Goal: Task Accomplishment & Management: Complete application form

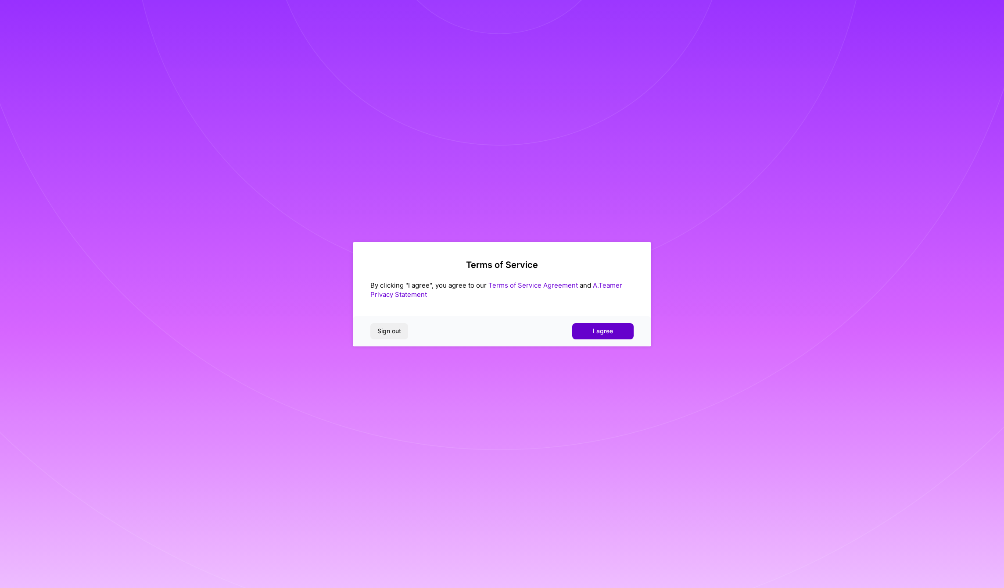
click at [589, 330] on button "I agree" at bounding box center [602, 331] width 61 height 16
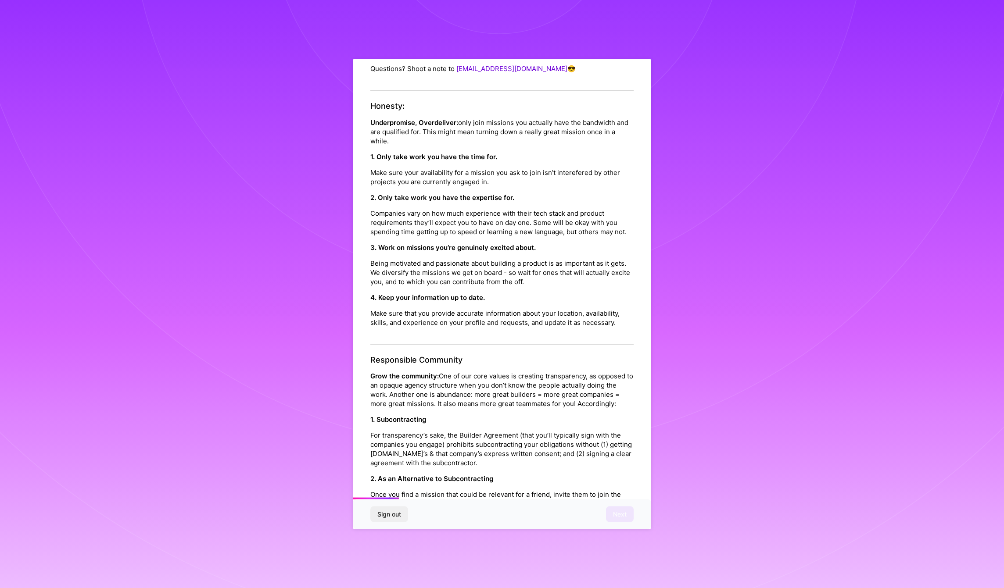
scroll to position [138, 0]
drag, startPoint x: 394, startPoint y: 158, endPoint x: 466, endPoint y: 179, distance: 75.4
click at [466, 179] on div "1. Only take work you have the time for. Make sure your availability for a miss…" at bounding box center [501, 168] width 263 height 34
click at [466, 179] on p "Make sure your availability for a mission you ask to join isn’t interefered by …" at bounding box center [501, 176] width 263 height 18
drag, startPoint x: 418, startPoint y: 156, endPoint x: 469, endPoint y: 178, distance: 55.8
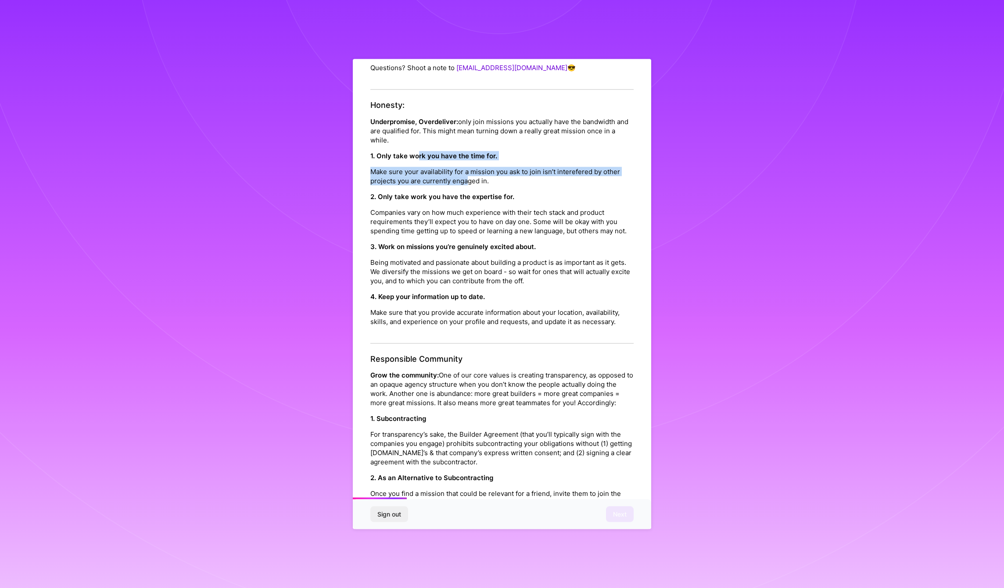
click at [469, 178] on div "1. Only take work you have the time for. Make sure your availability for a miss…" at bounding box center [501, 168] width 263 height 34
click at [469, 178] on p "Make sure your availability for a mission you ask to join isn’t interefered by …" at bounding box center [501, 176] width 263 height 18
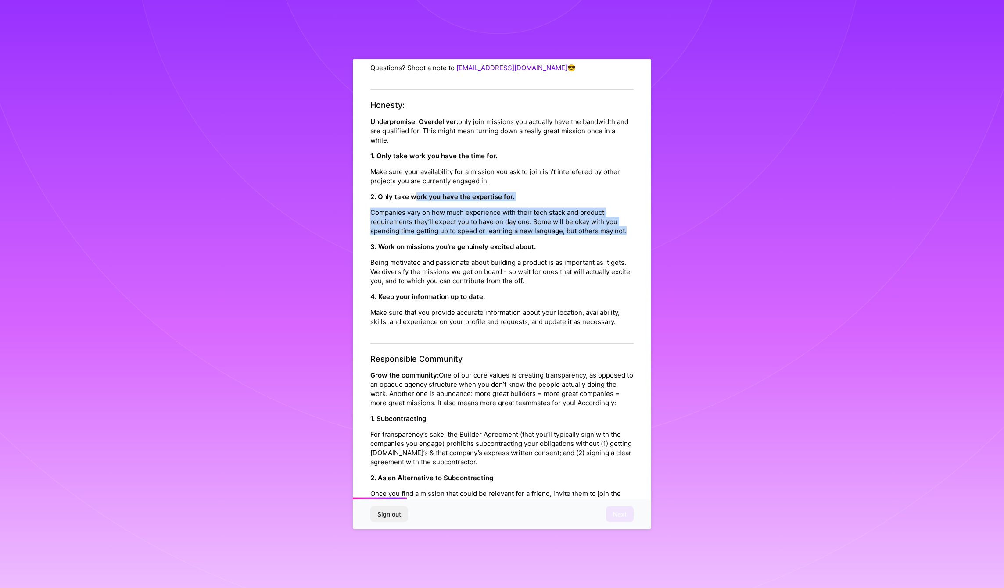
drag, startPoint x: 416, startPoint y: 194, endPoint x: 516, endPoint y: 240, distance: 110.3
click at [516, 235] on div "2. Only take work you have the expertise for. Companies vary on how much experi…" at bounding box center [501, 213] width 263 height 43
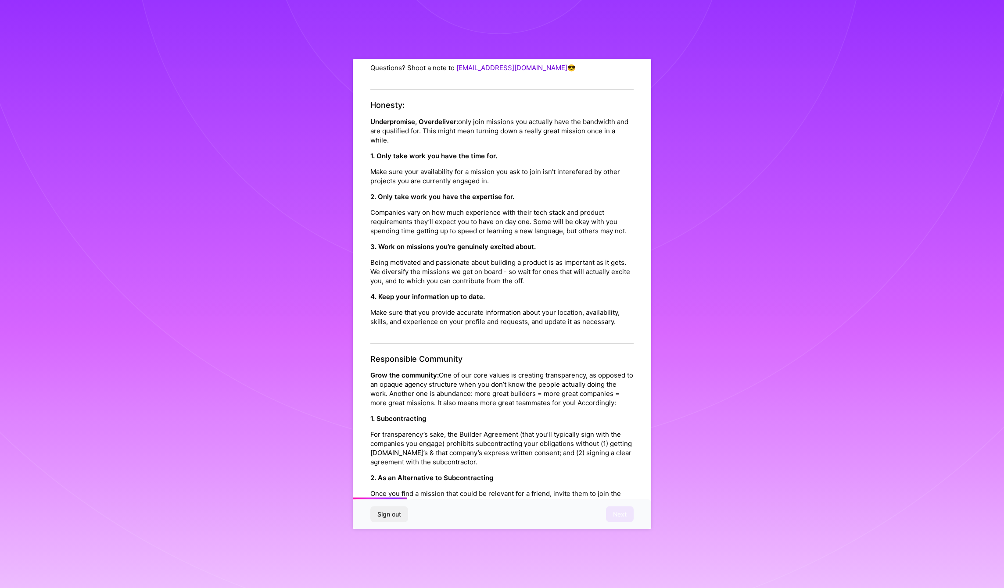
click at [516, 235] on p "Companies vary on how much experience with their tech stack and product require…" at bounding box center [501, 222] width 263 height 28
drag, startPoint x: 394, startPoint y: 258, endPoint x: 467, endPoint y: 276, distance: 75.0
click at [467, 276] on div "3. Work on missions you’re genuinely excited about. Being motivated and passion…" at bounding box center [501, 263] width 263 height 43
click at [467, 276] on p "Being motivated and passionate about building a product is as important as it g…" at bounding box center [501, 272] width 263 height 28
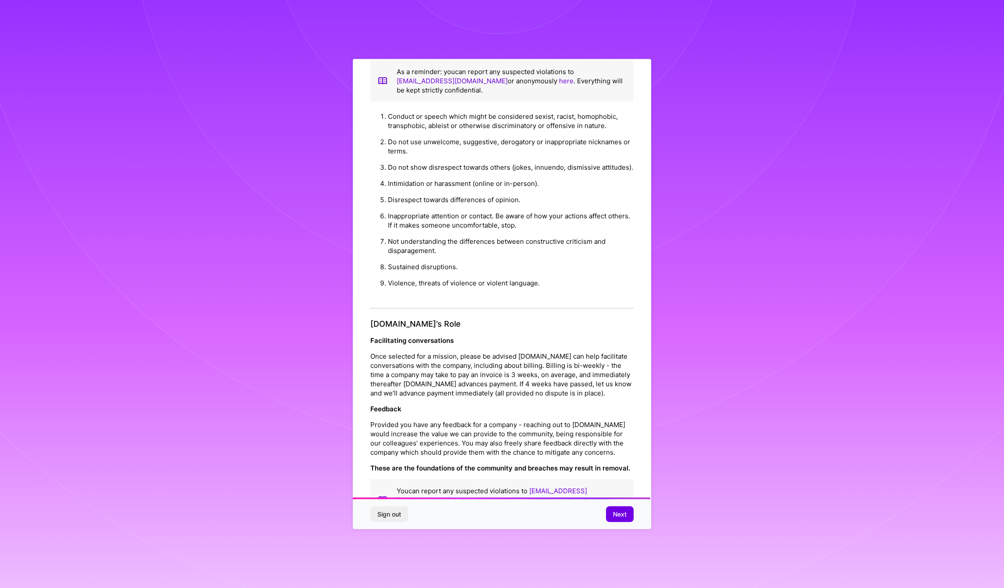
scroll to position [762, 0]
click at [624, 513] on span "Next" at bounding box center [620, 514] width 14 height 9
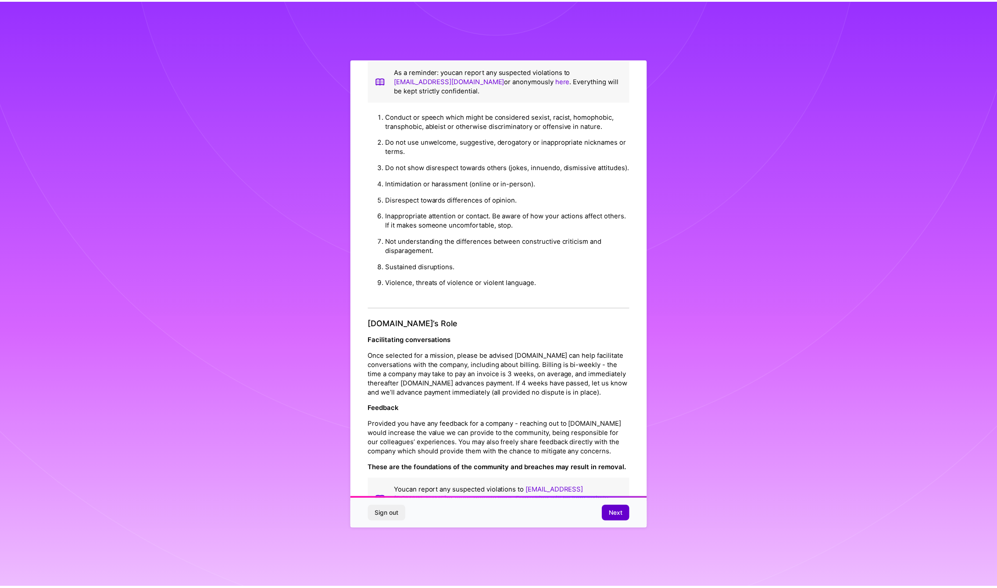
scroll to position [0, 0]
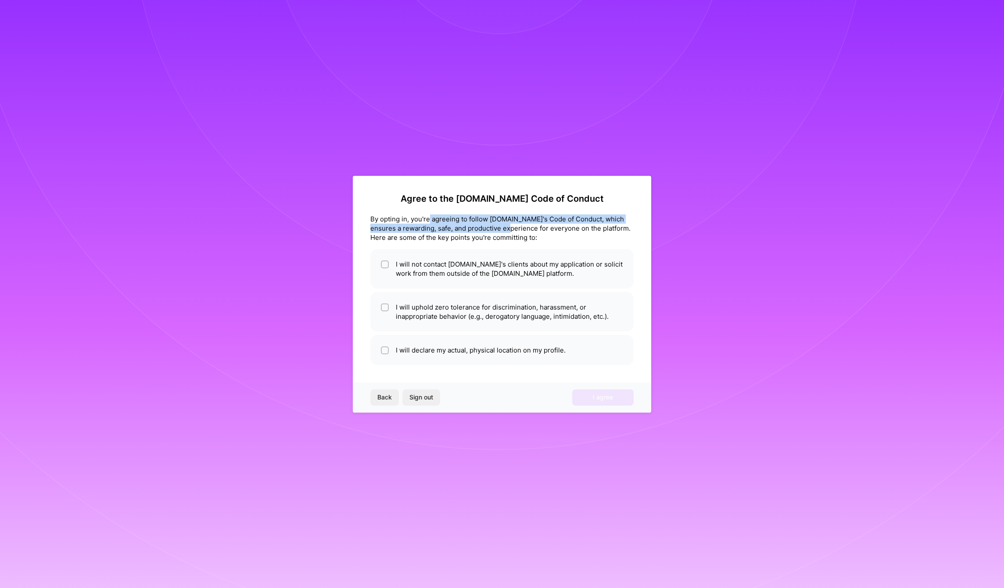
drag, startPoint x: 428, startPoint y: 219, endPoint x: 501, endPoint y: 226, distance: 72.7
click at [501, 226] on div "By opting in, you're agreeing to follow [DOMAIN_NAME]'s Code of Conduct, which …" at bounding box center [501, 229] width 263 height 28
drag, startPoint x: 407, startPoint y: 226, endPoint x: 527, endPoint y: 227, distance: 120.3
click at [527, 227] on div "By opting in, you're agreeing to follow [DOMAIN_NAME]'s Code of Conduct, which …" at bounding box center [501, 229] width 263 height 28
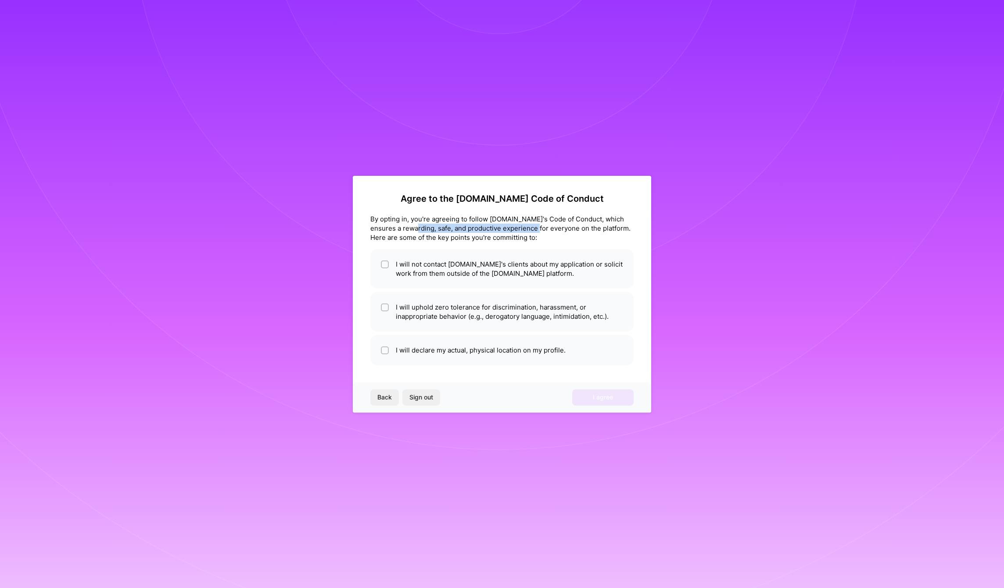
click at [528, 227] on div "By opting in, you're agreeing to follow [DOMAIN_NAME]'s Code of Conduct, which …" at bounding box center [501, 229] width 263 height 28
drag, startPoint x: 535, startPoint y: 229, endPoint x: 591, endPoint y: 240, distance: 56.5
click at [591, 240] on div "By opting in, you're agreeing to follow [DOMAIN_NAME]'s Code of Conduct, which …" at bounding box center [501, 229] width 263 height 28
click at [384, 266] on input "checkbox" at bounding box center [386, 265] width 6 height 6
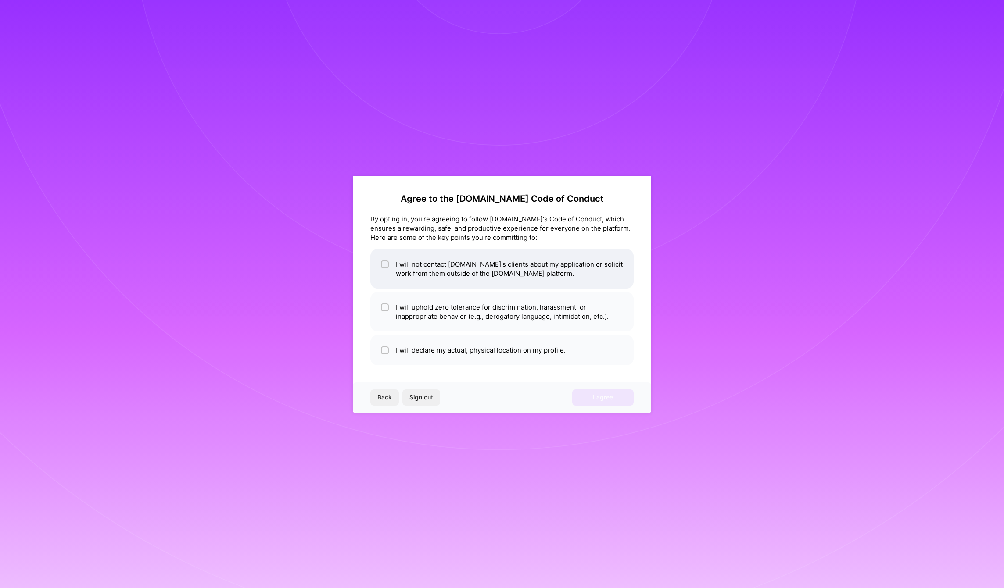
checkbox input "true"
click at [384, 310] on div at bounding box center [385, 308] width 8 height 8
checkbox input "true"
click at [381, 349] on div at bounding box center [385, 351] width 8 height 8
checkbox input "true"
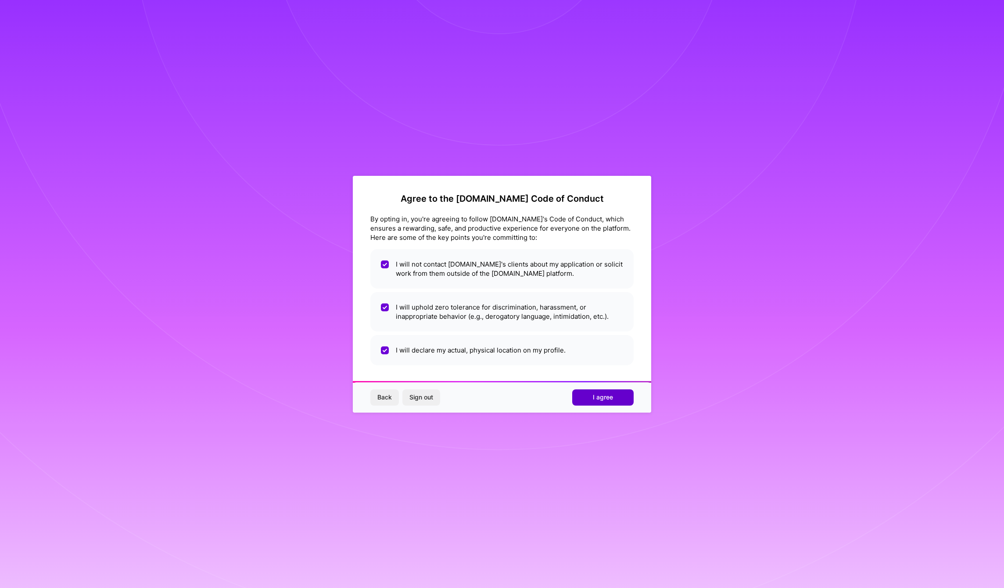
click at [608, 400] on span "I agree" at bounding box center [603, 397] width 20 height 9
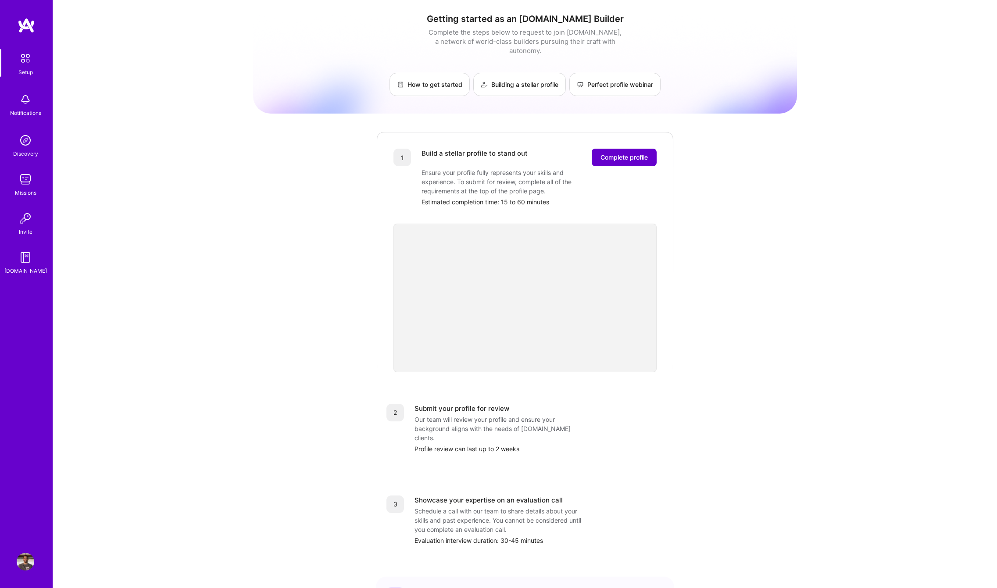
click at [607, 153] on span "Complete profile" at bounding box center [624, 157] width 47 height 9
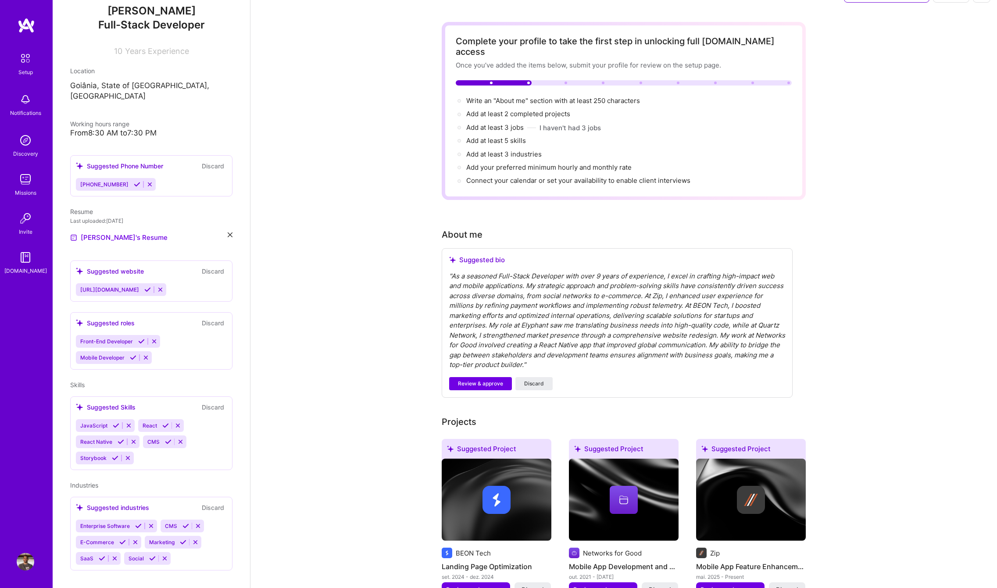
scroll to position [22, 0]
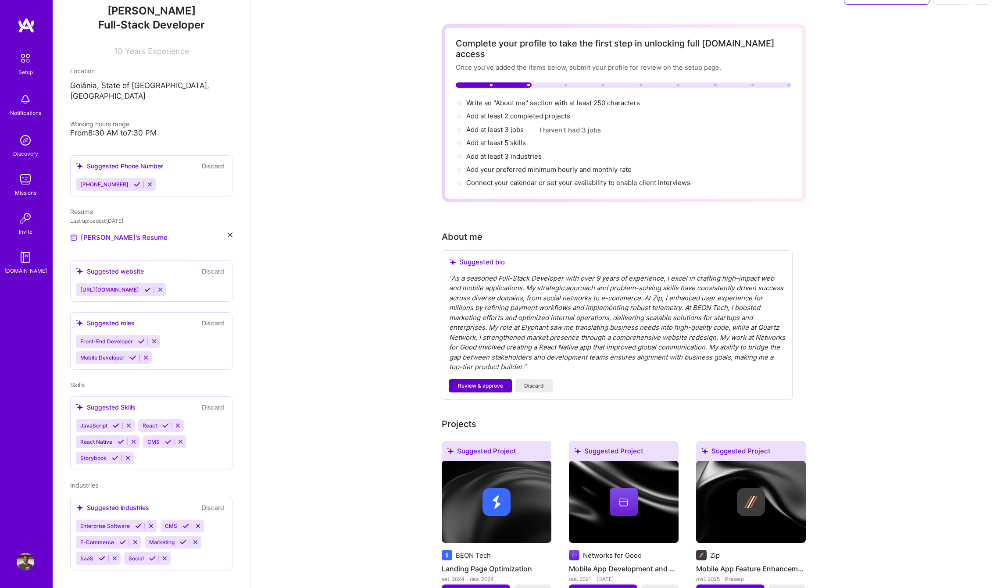
click at [478, 382] on span "Review & approve" at bounding box center [480, 386] width 45 height 8
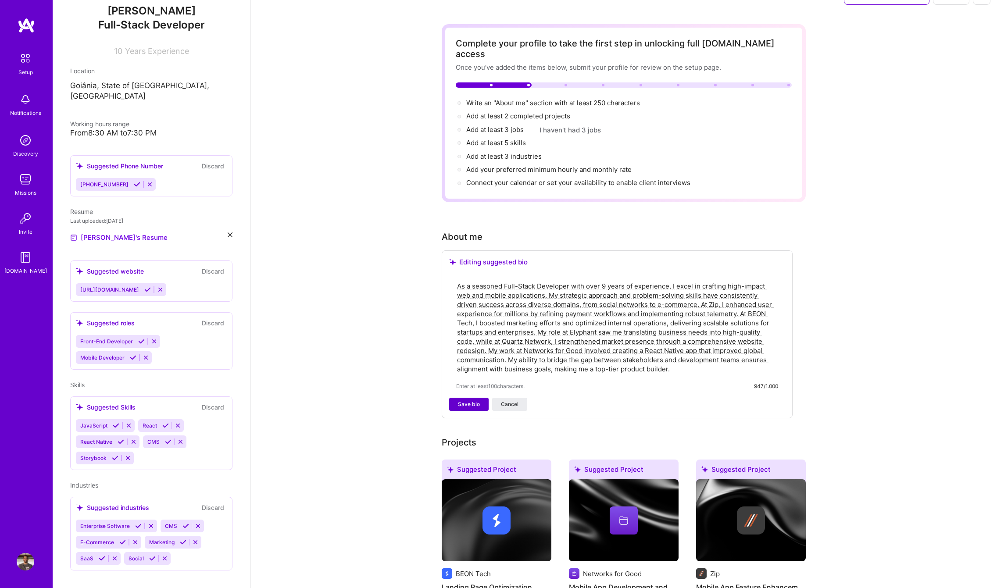
click at [479, 401] on span "Save bio" at bounding box center [469, 405] width 22 height 8
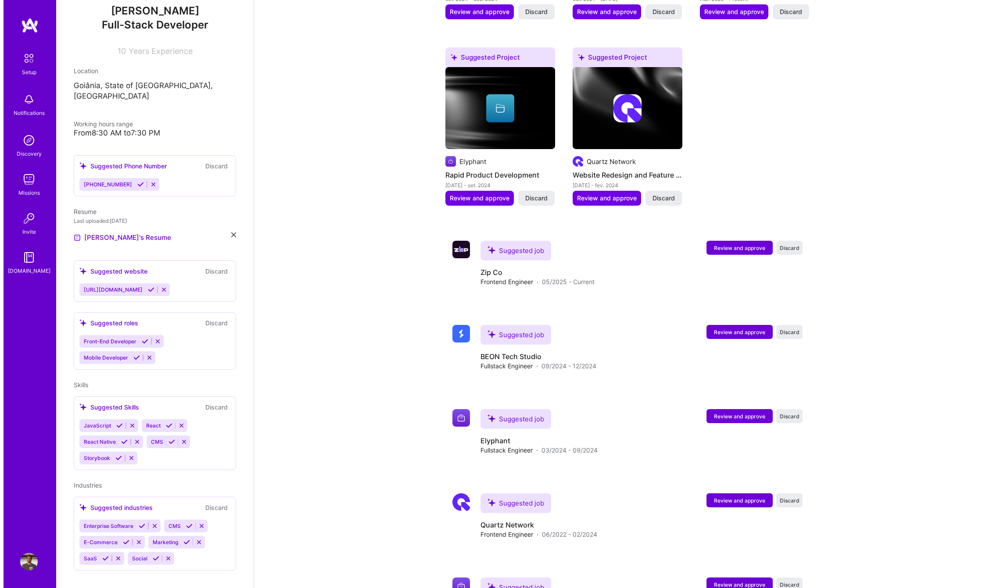
scroll to position [519, 0]
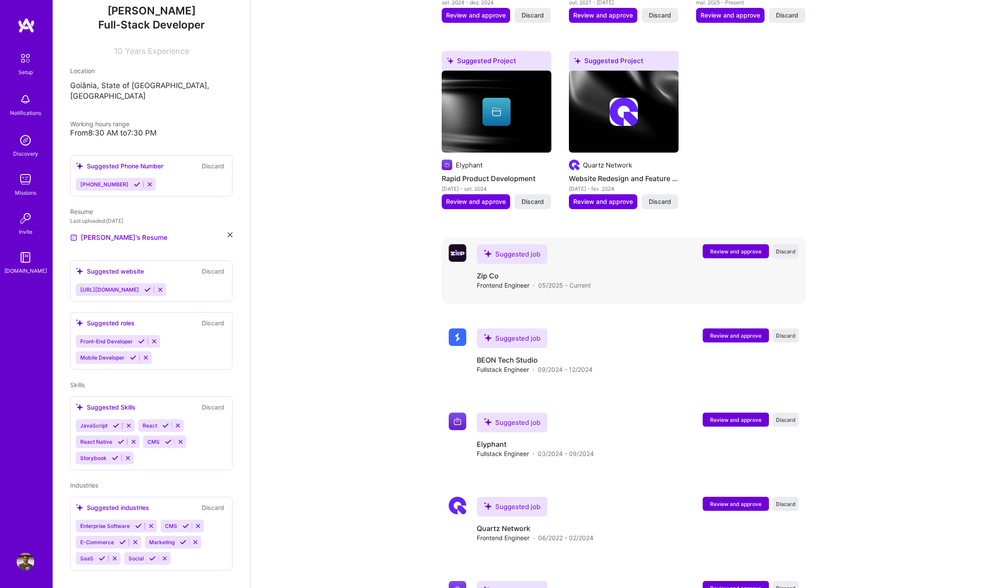
click at [738, 248] on span "Review and approve" at bounding box center [735, 251] width 51 height 7
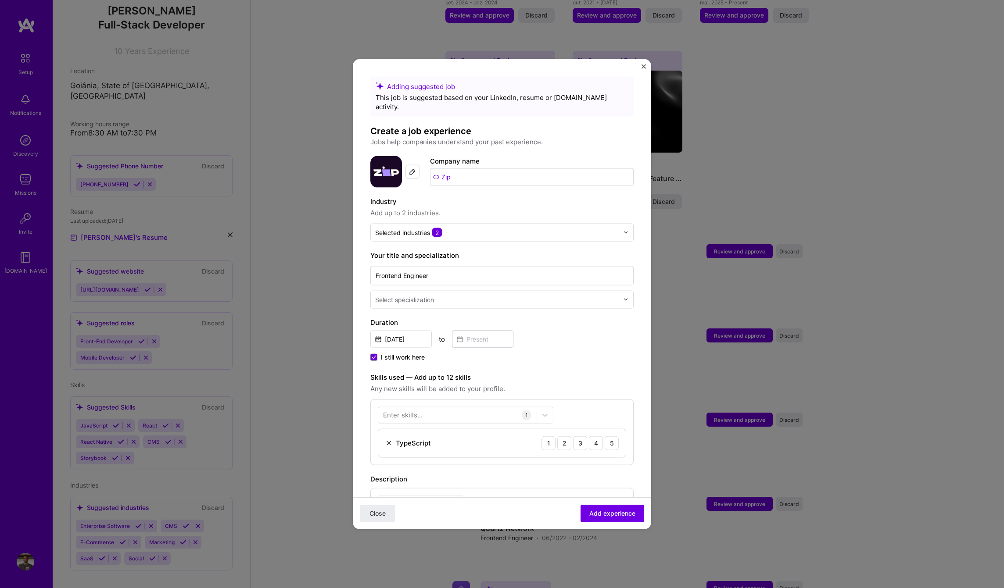
scroll to position [234, 0]
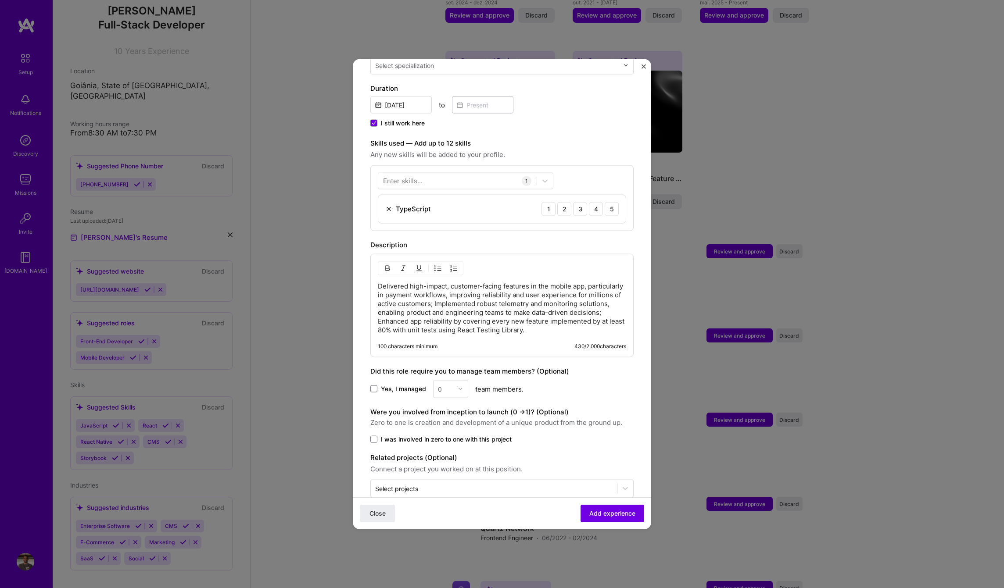
click at [479, 295] on p "Delivered high-impact, customer-facing features in the mobile app, particularly…" at bounding box center [502, 308] width 248 height 53
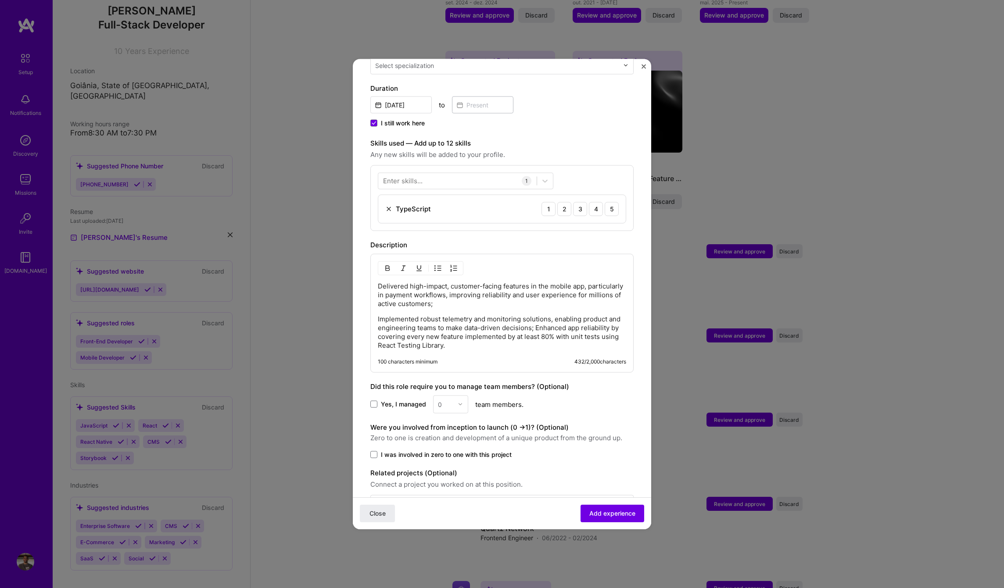
click at [549, 319] on p "Implemented robust telemetry and monitoring solutions, enabling product and eng…" at bounding box center [502, 332] width 248 height 35
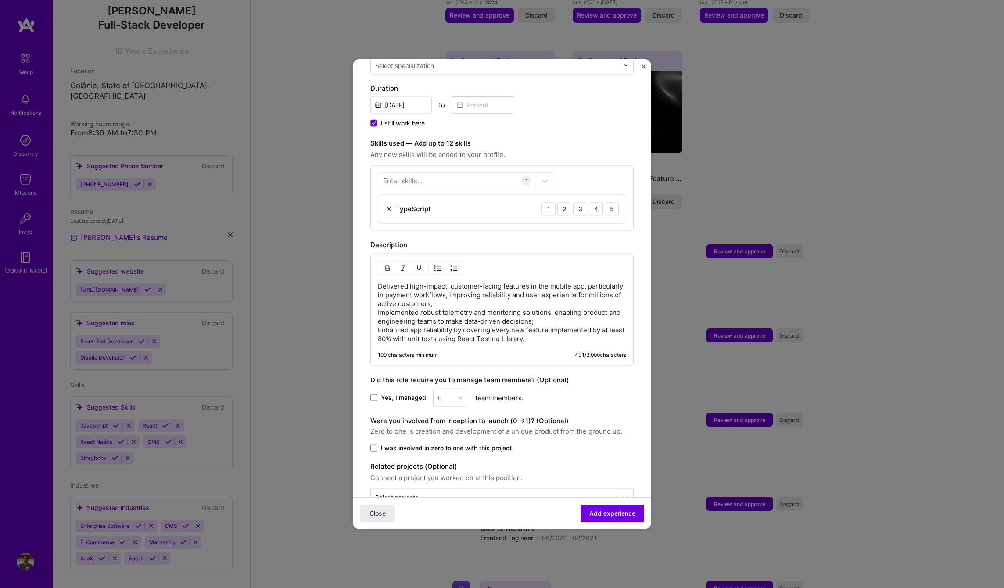
click at [543, 326] on p "Delivered high-impact, customer-facing features in the mobile app, particularly…" at bounding box center [502, 312] width 248 height 61
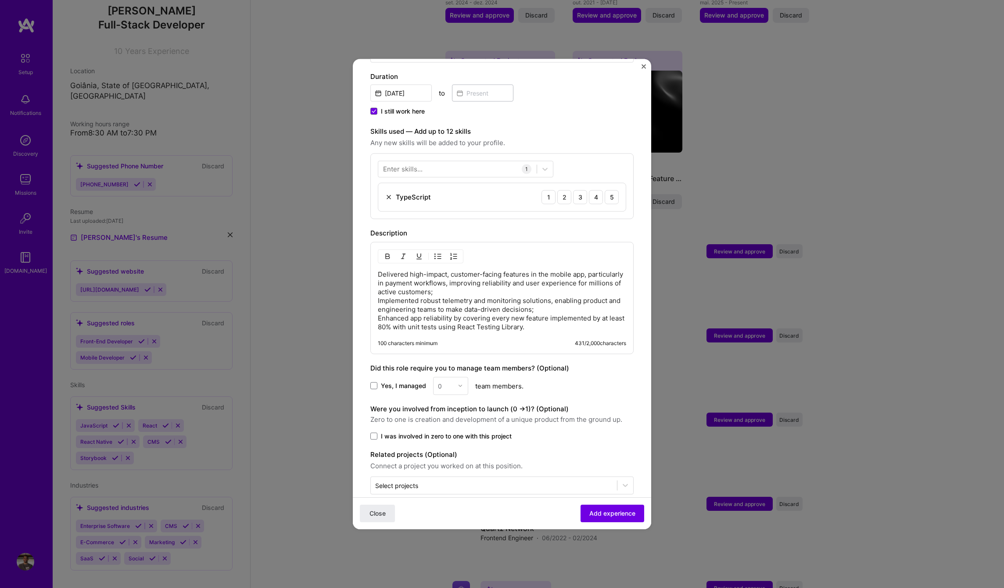
scroll to position [251, 0]
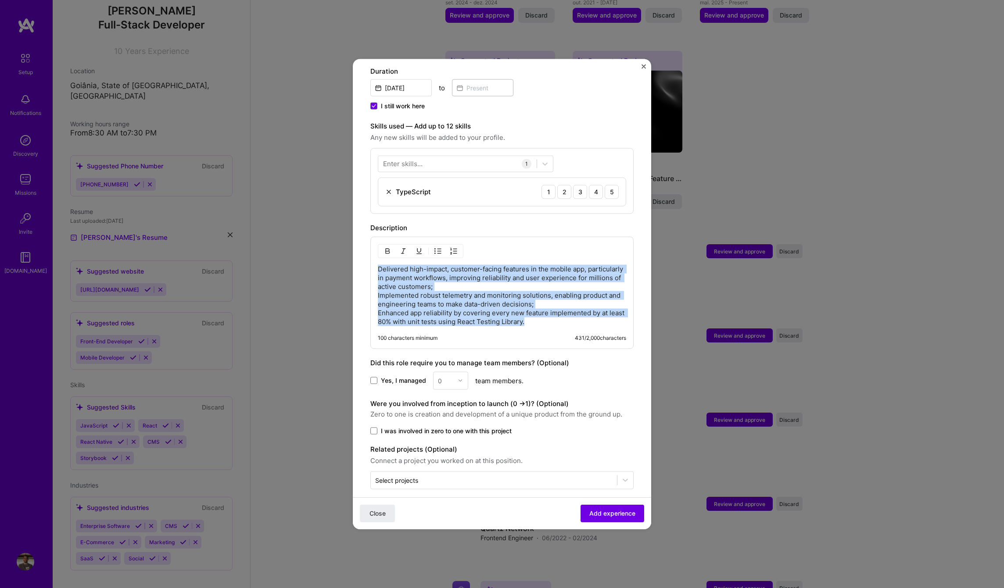
drag, startPoint x: 547, startPoint y: 314, endPoint x: 359, endPoint y: 260, distance: 195.8
click at [359, 260] on form "Adding suggested job This job is suggested based on your LinkedIn, resume or [D…" at bounding box center [502, 182] width 298 height 714
click at [440, 247] on img "button" at bounding box center [437, 250] width 7 height 7
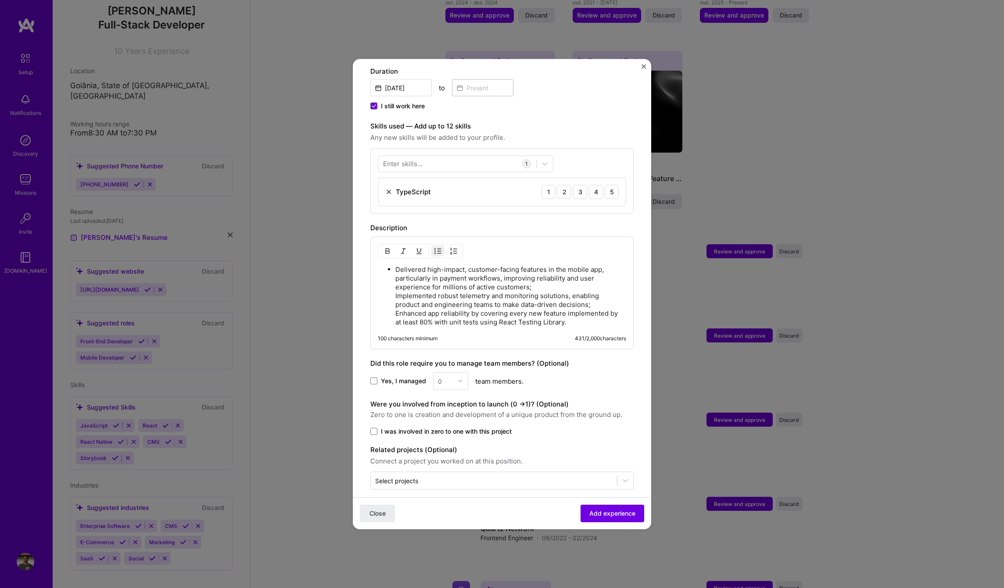
click at [582, 315] on p "Delivered high-impact, customer-facing features in the mobile app, particularly…" at bounding box center [510, 295] width 231 height 61
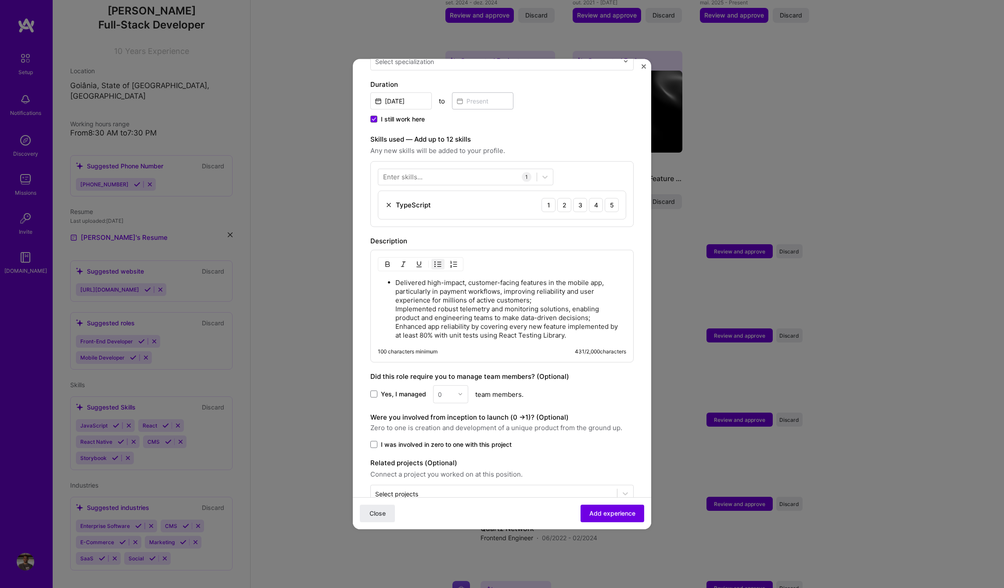
scroll to position [237, 0]
click at [533, 295] on p "Delivered high-impact, customer-facing features in the mobile app, particularly…" at bounding box center [510, 309] width 231 height 61
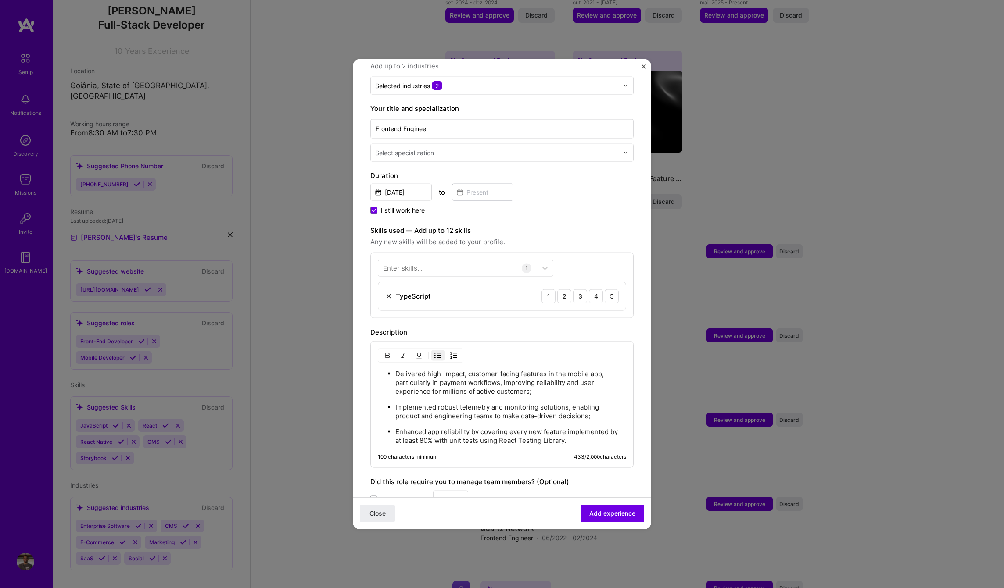
scroll to position [0, 0]
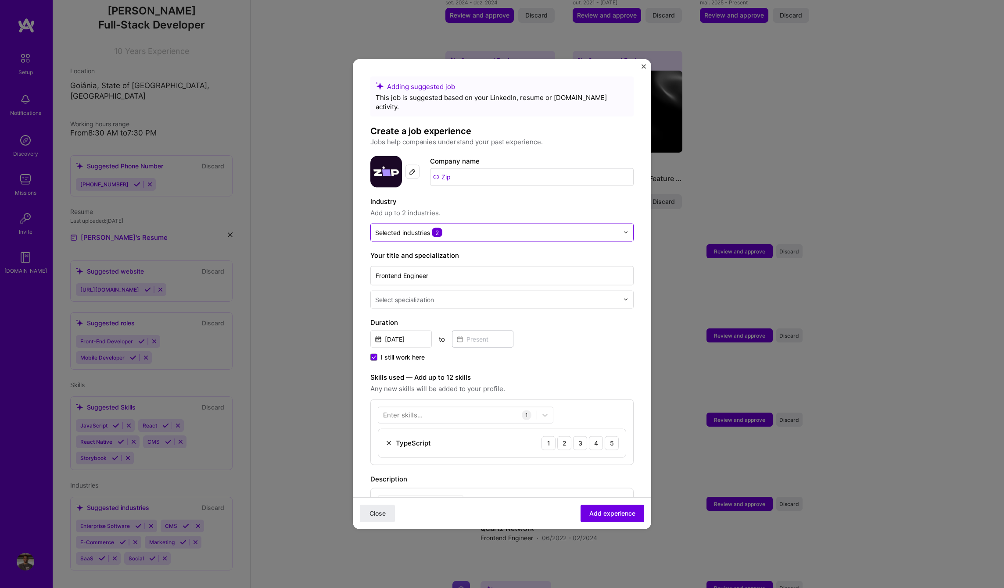
click at [507, 228] on input "text" at bounding box center [497, 232] width 244 height 9
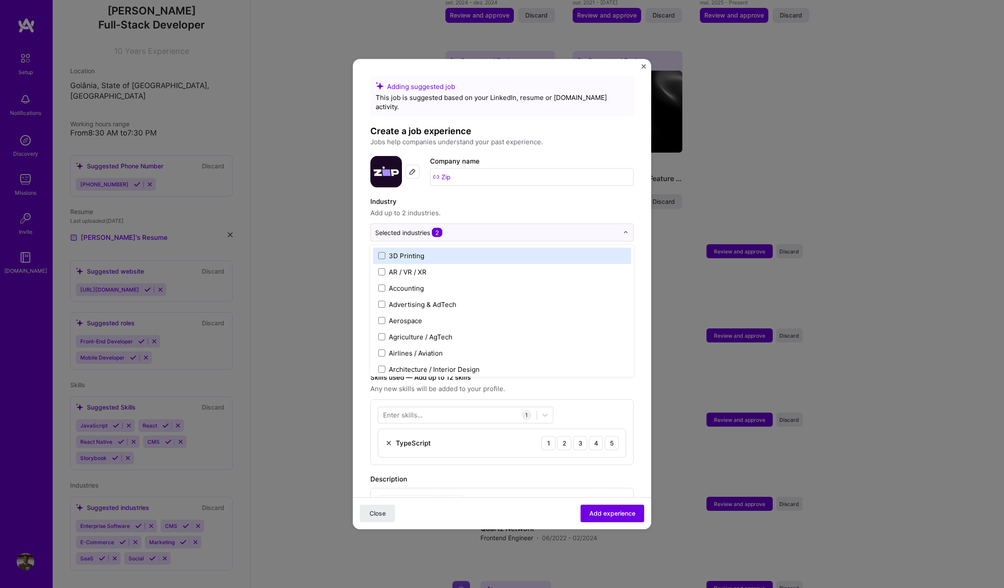
click at [533, 196] on label "Industry" at bounding box center [501, 201] width 263 height 11
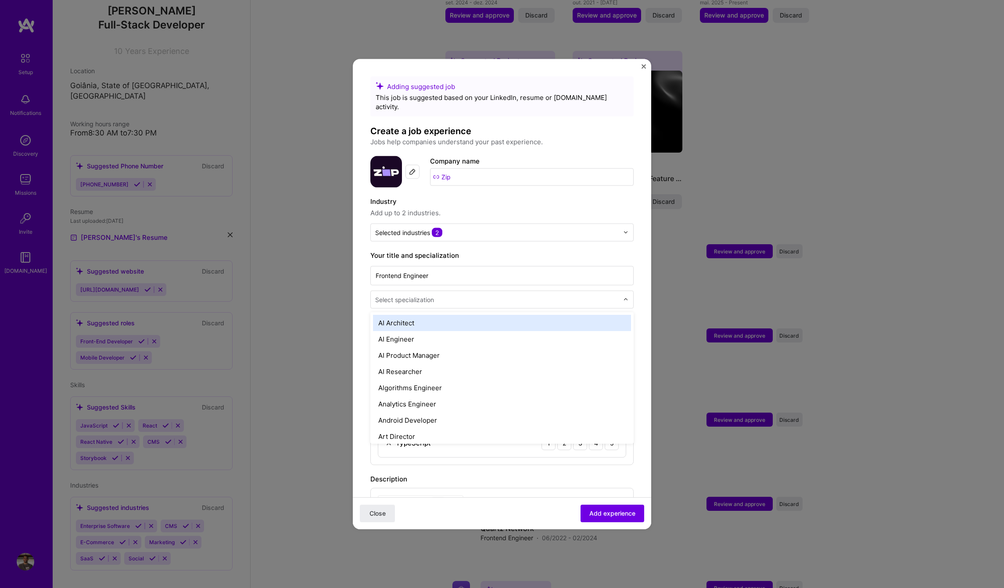
click at [522, 295] on input "text" at bounding box center [497, 299] width 245 height 9
click at [629, 288] on form "Adding suggested job This job is suggested based on your LinkedIn, resume or [D…" at bounding box center [502, 440] width 298 height 728
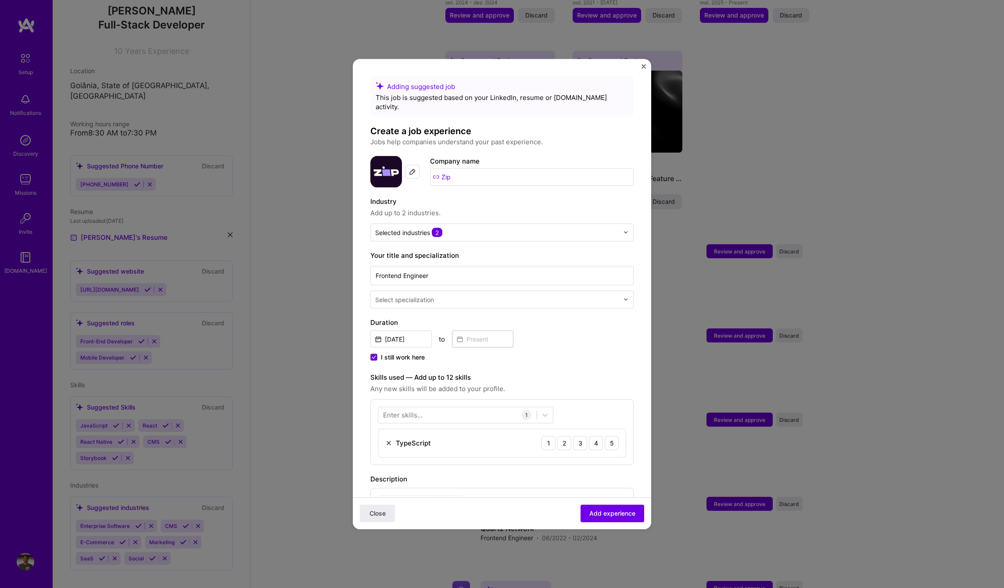
click at [457, 295] on input "text" at bounding box center [497, 299] width 245 height 9
type input "Mobile"
click at [468, 315] on div "Mobile Developer" at bounding box center [502, 323] width 258 height 16
click at [602, 517] on span "Add experience" at bounding box center [612, 513] width 46 height 9
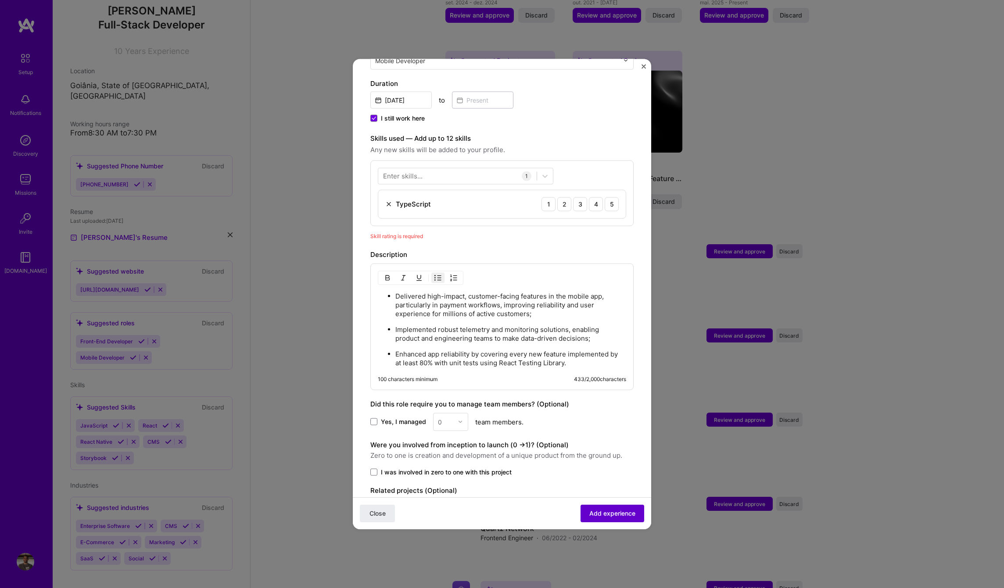
scroll to position [280, 0]
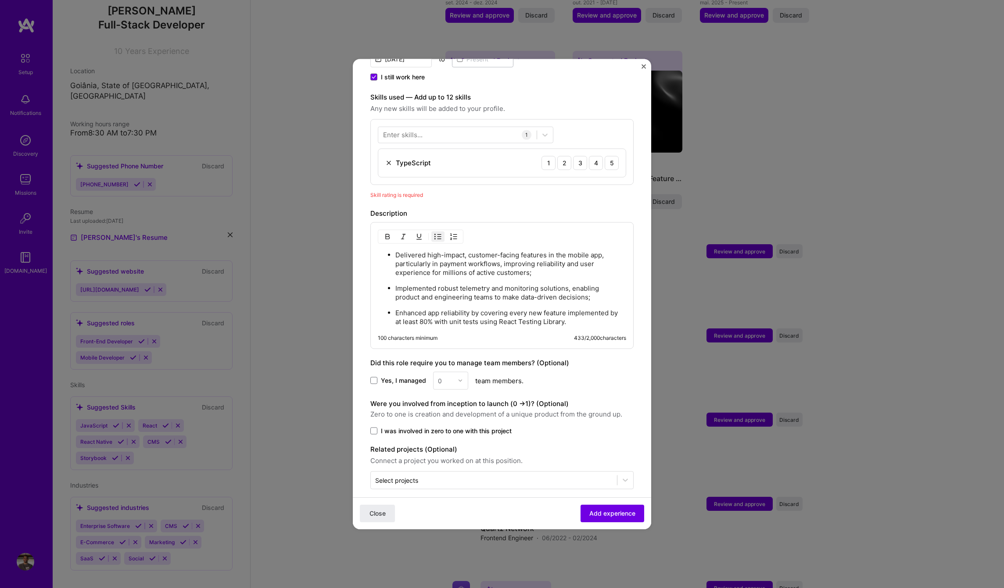
click at [578, 194] on div "Adding suggested job This job is suggested based on your LinkedIn, resume or [D…" at bounding box center [501, 142] width 263 height 693
click at [591, 157] on div "4" at bounding box center [596, 163] width 14 height 14
click at [538, 190] on div "Skill rating is required" at bounding box center [501, 194] width 263 height 9
click at [443, 128] on div at bounding box center [457, 135] width 158 height 14
click at [391, 166] on div "React Native" at bounding box center [465, 170] width 165 height 9
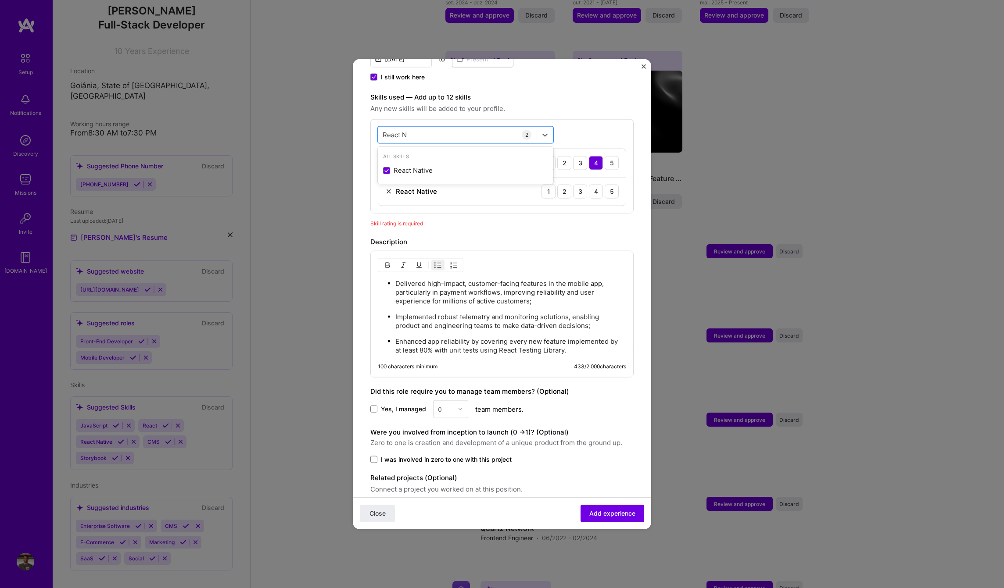
type input "React N"
click at [562, 237] on div "Description" at bounding box center [501, 242] width 263 height 11
click at [589, 187] on div "4" at bounding box center [596, 191] width 14 height 14
click at [451, 128] on div "React N React N" at bounding box center [457, 135] width 158 height 14
click at [554, 124] on div "React N React N 2 TypeScript 1 2 3 4 5 React Native 1 2 3 4 5" at bounding box center [501, 166] width 263 height 94
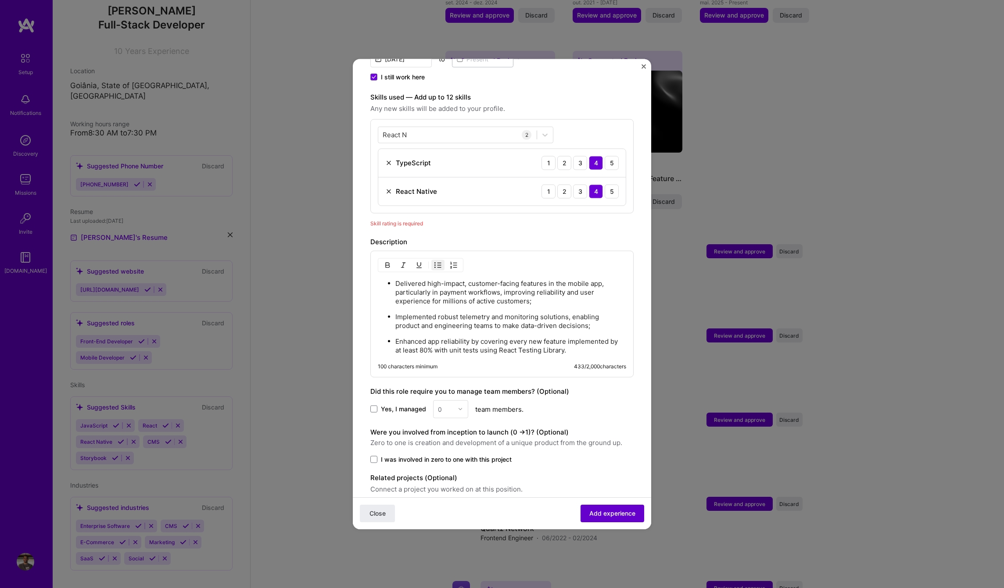
click at [612, 517] on span "Add experience" at bounding box center [612, 513] width 46 height 9
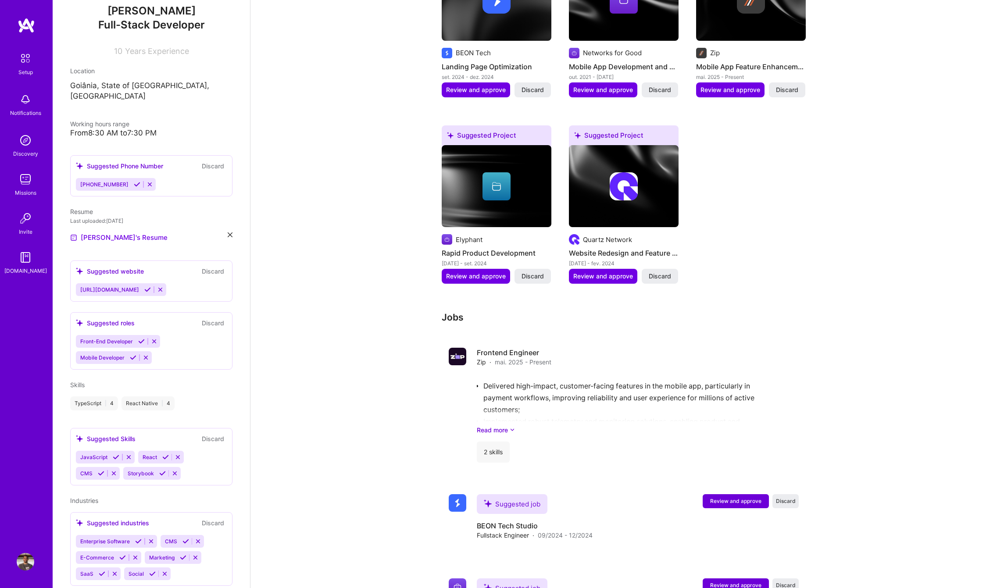
scroll to position [444, 0]
click at [510, 426] on icon at bounding box center [512, 430] width 5 height 9
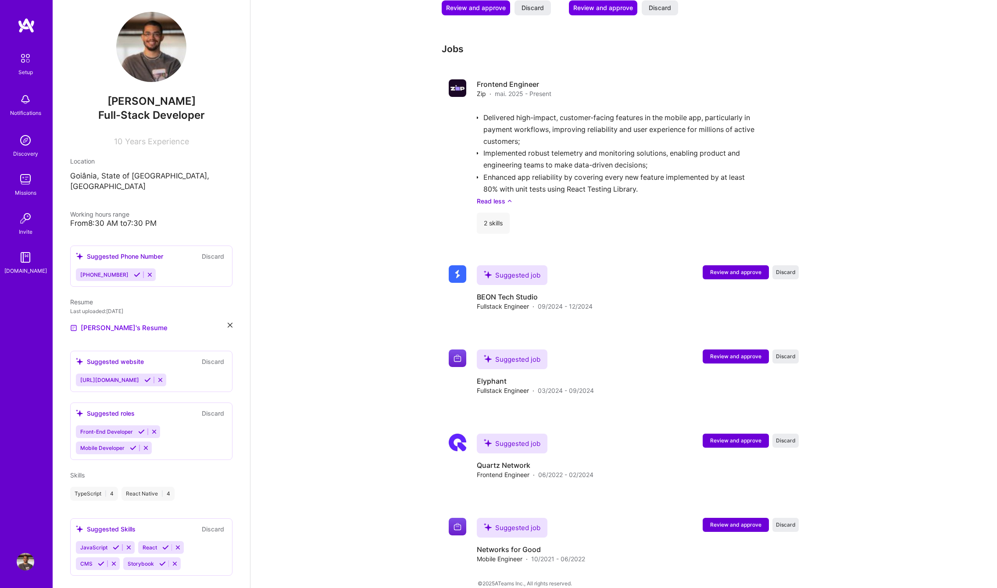
scroll to position [0, 0]
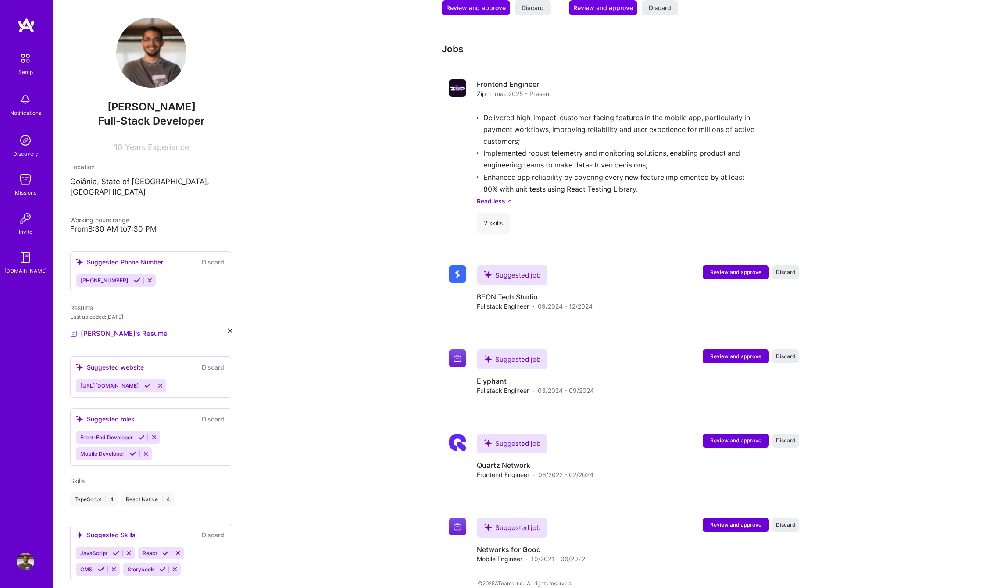
click at [27, 184] on img at bounding box center [26, 180] width 18 height 18
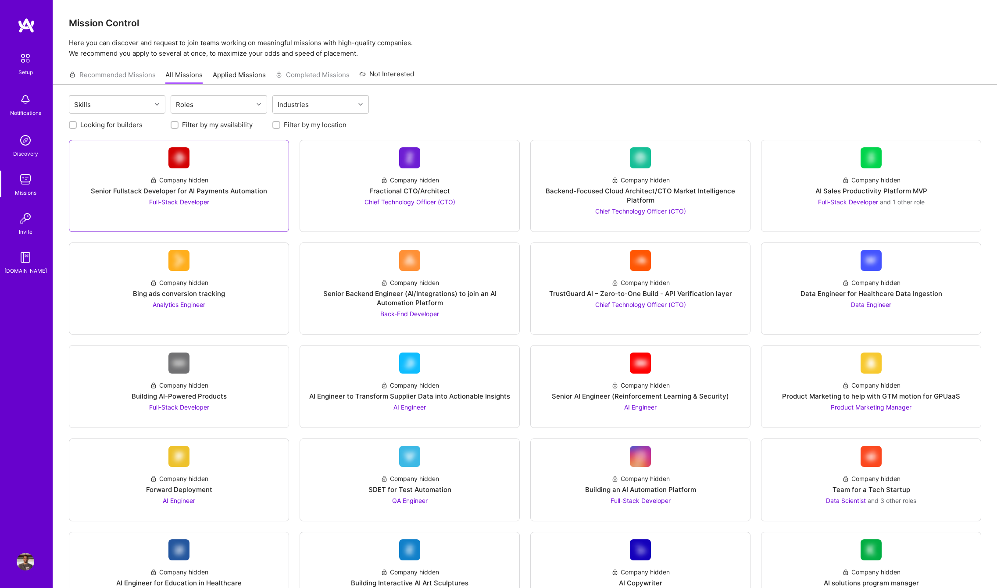
click at [235, 209] on link "Company hidden Senior Fullstack Developer for AI Payments Automation Full-Stack…" at bounding box center [178, 185] width 205 height 77
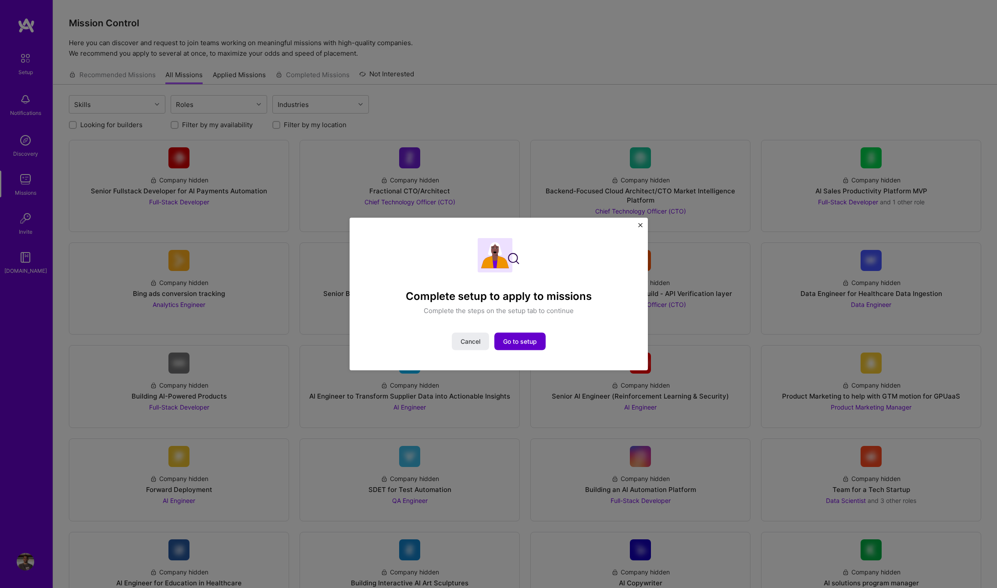
click at [534, 346] on button "Go to setup" at bounding box center [520, 342] width 51 height 18
